Goal: Task Accomplishment & Management: Manage account settings

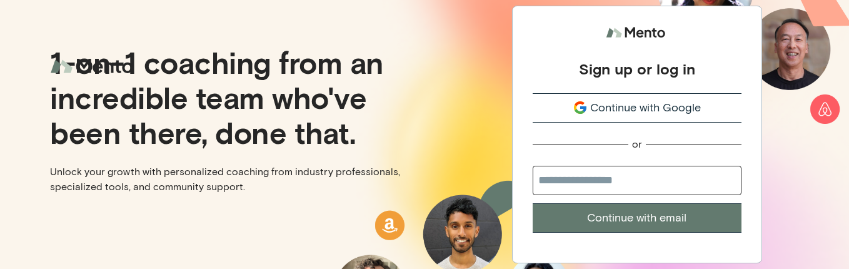
click at [619, 178] on input "email" at bounding box center [636, 180] width 209 height 29
type input "**********"
click at [617, 217] on button "Continue with email" at bounding box center [636, 217] width 209 height 29
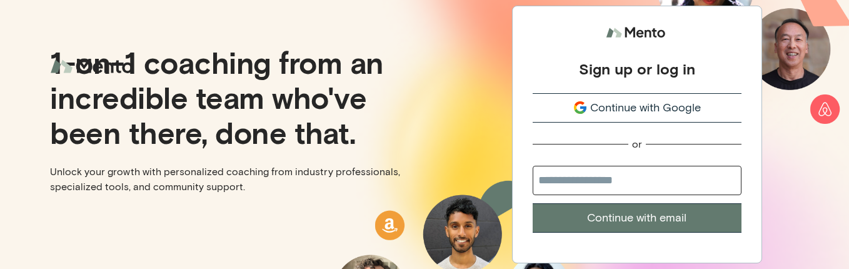
click at [391, 102] on p "1-on-1 coaching from an incredible team who've been there, done that." at bounding box center [232, 96] width 364 height 105
